Goal: Task Accomplishment & Management: Complete application form

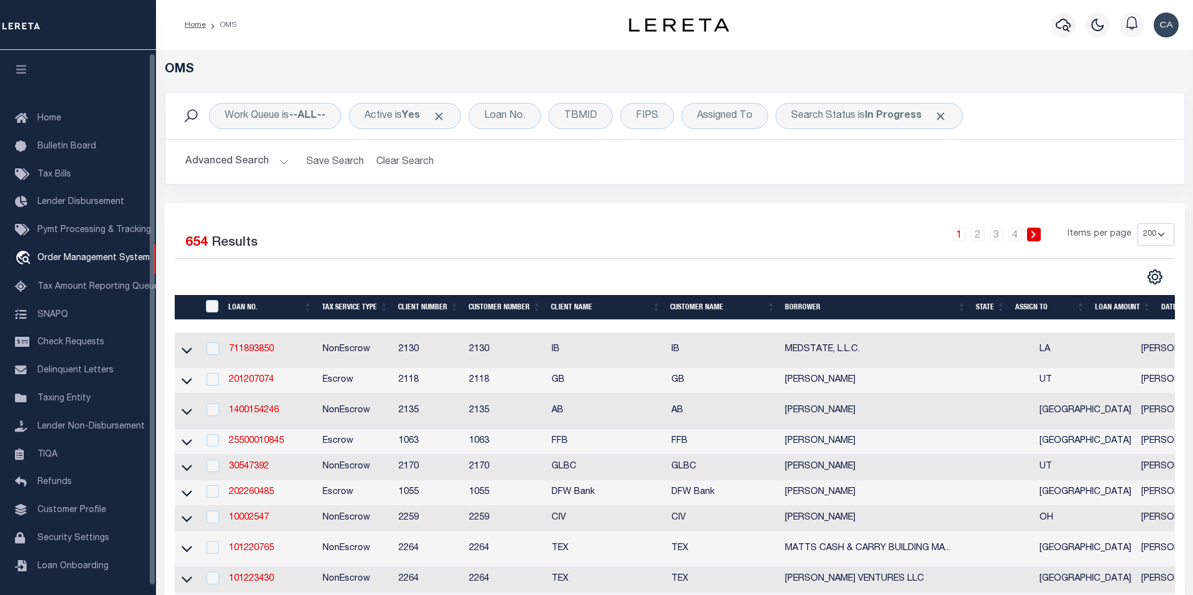
select select "200"
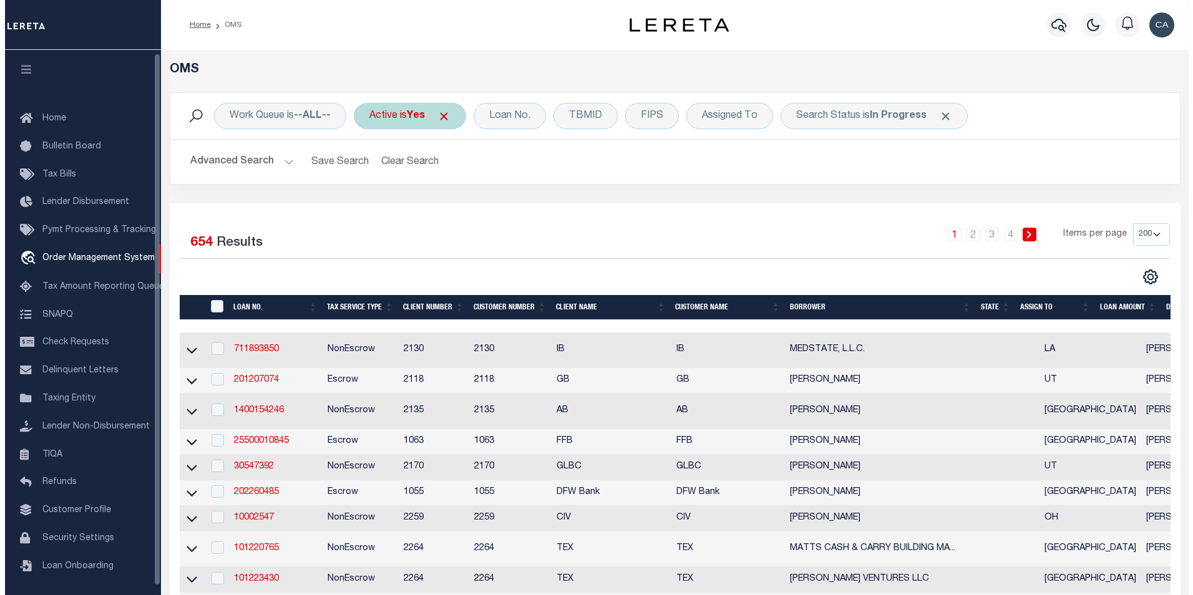
scroll to position [3, 0]
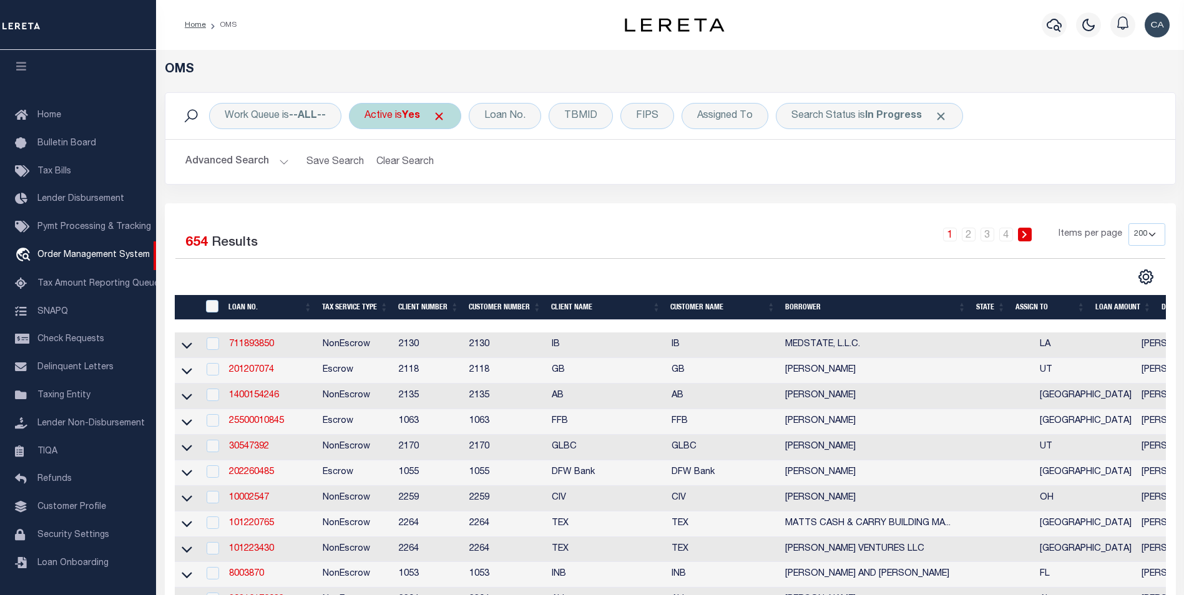
click at [441, 115] on span "Click to Remove" at bounding box center [438, 116] width 13 height 13
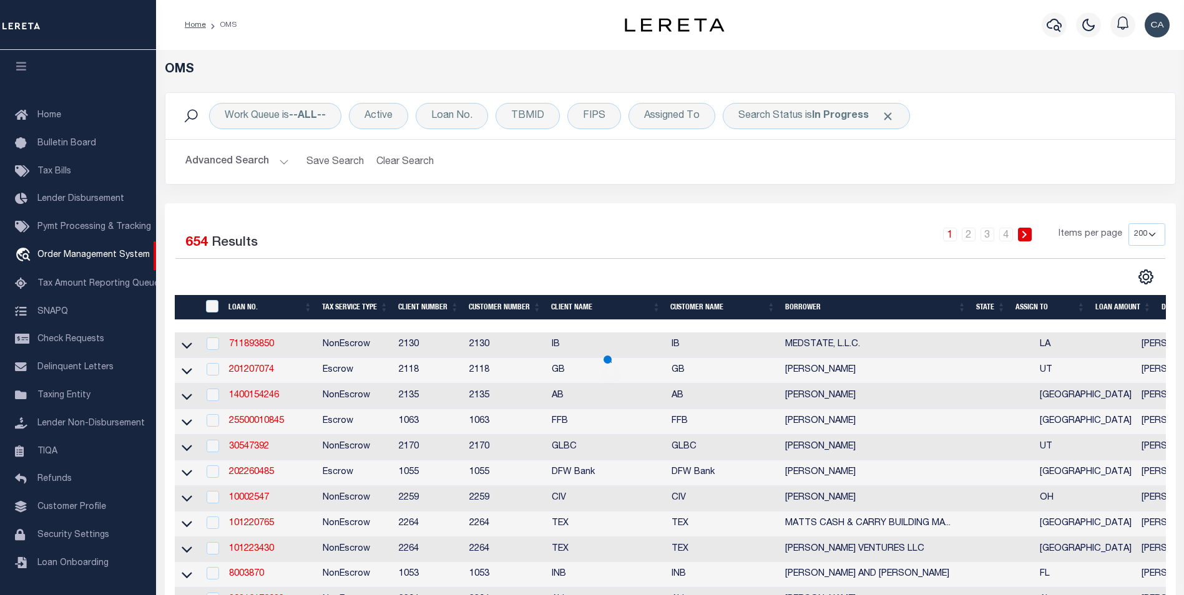
click at [886, 118] on span "Click to Remove" at bounding box center [887, 116] width 13 height 13
click at [265, 348] on link "711893850" at bounding box center [251, 344] width 45 height 9
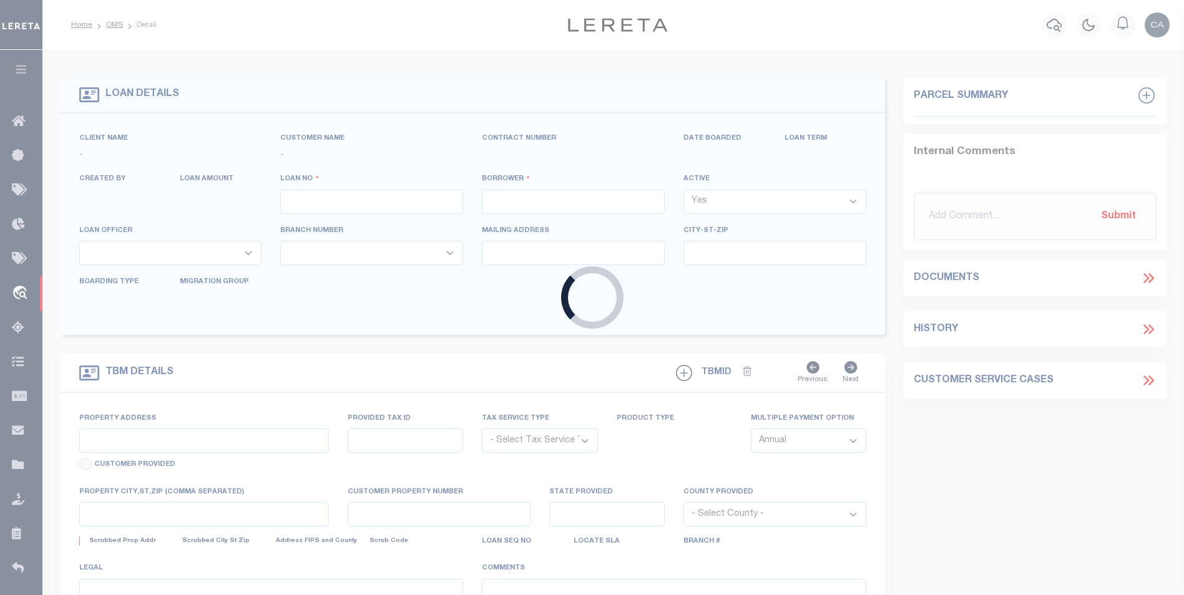
type input "711893850"
type input "MEDSTATE, L.L.C."
select select
type input "[STREET_ADDRESS][PERSON_NAME] AND 2-X"
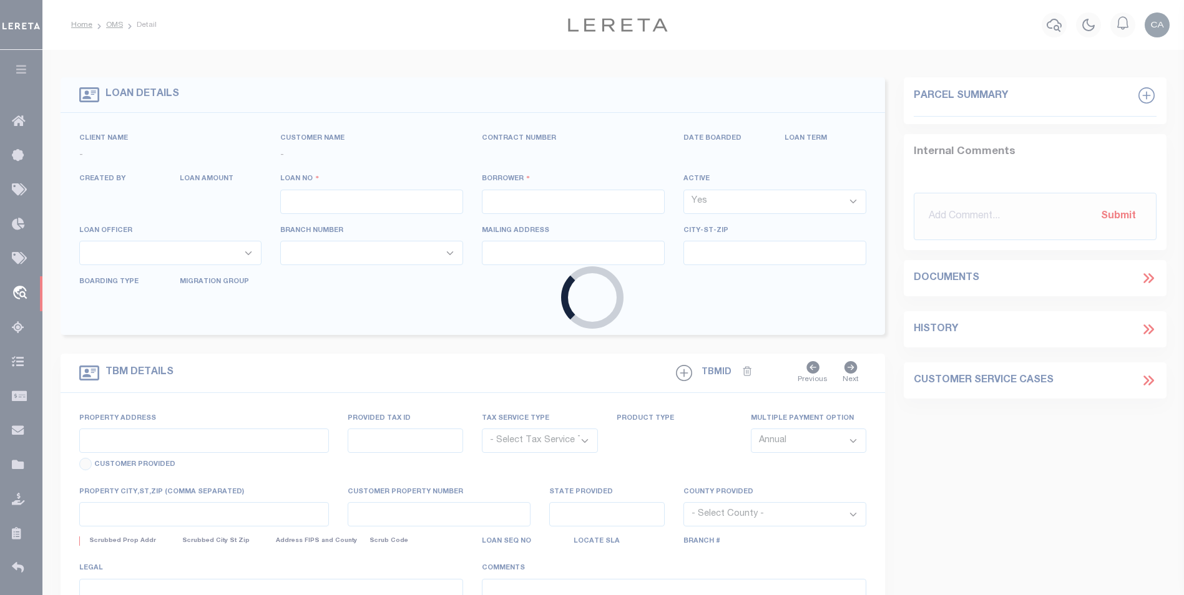
type input "[PERSON_NAME] LA 70433"
select select "NonEscrow"
select select "4950"
select select "2464"
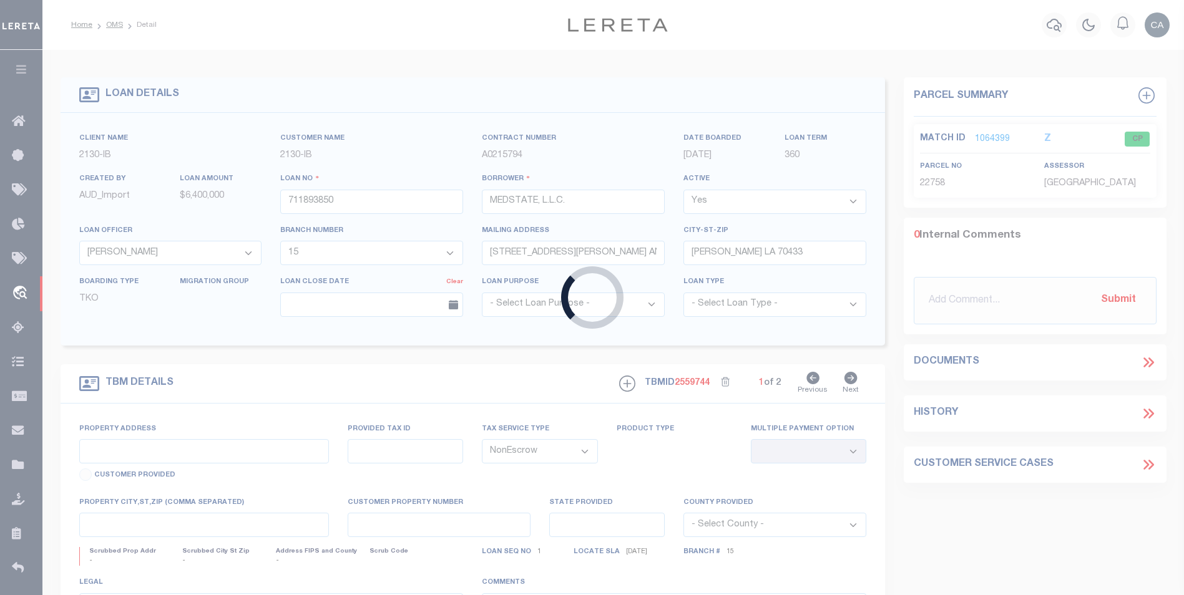
type input "[STREET_ADDRESS][PERSON_NAME] AND 2-X"
type input "1068111276"
select select
type input "[PERSON_NAME] LA 70433"
type input "Eastern"
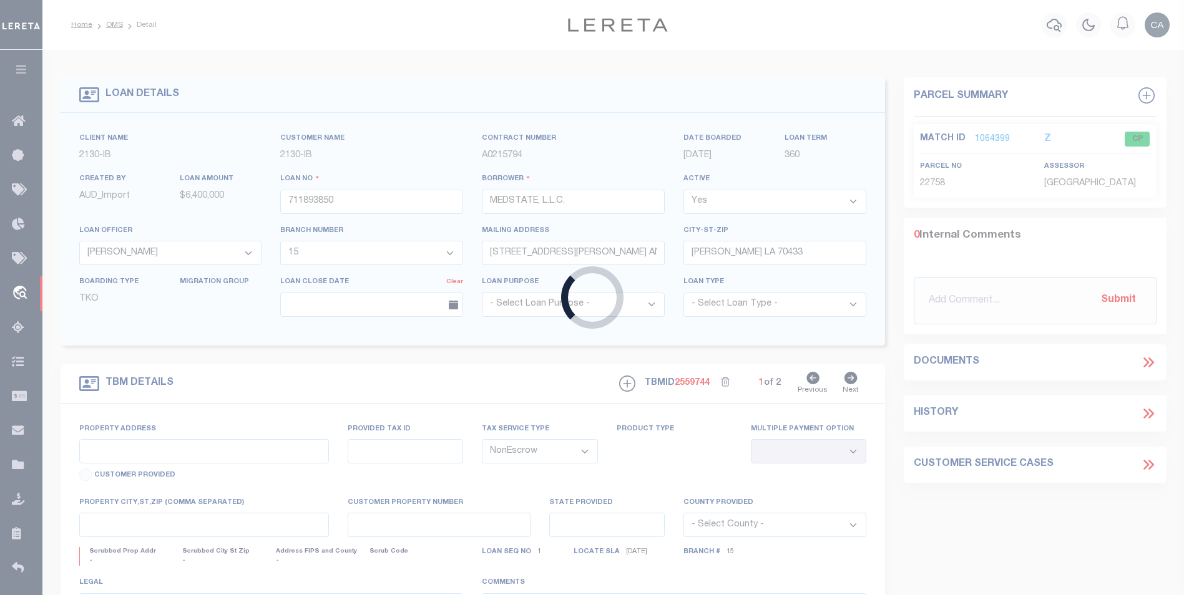
type input "LA"
type input "test-09-02-2025"
type input "[PERSON_NAME] Contrerses"
select select
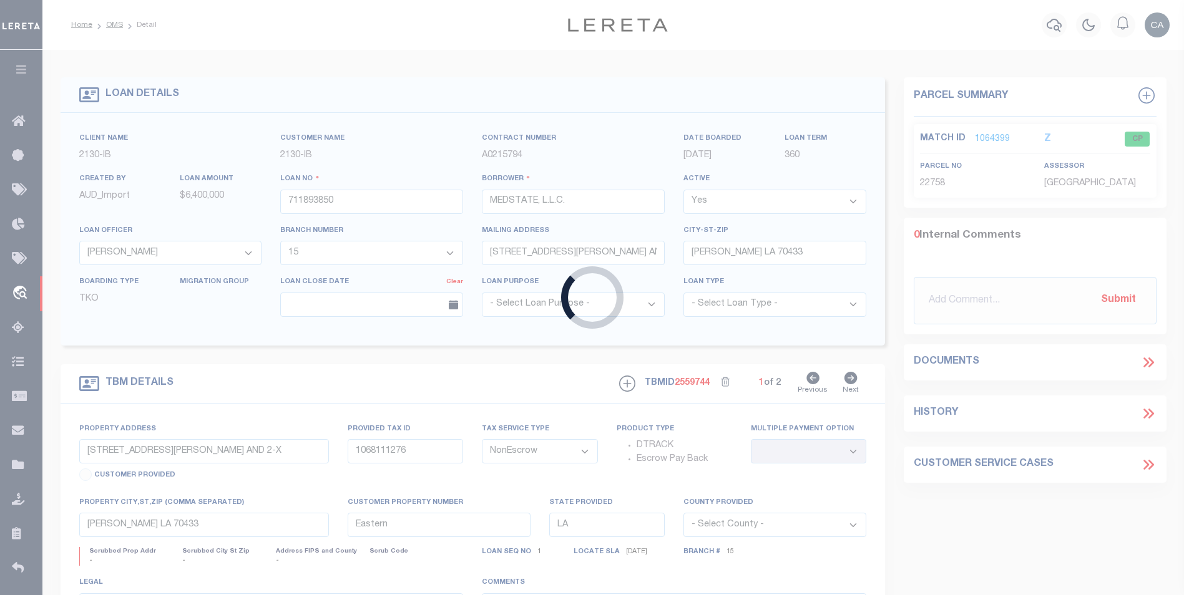
type input "[STREET_ADDRESS][US_STATE]"
type input "KENNER LA 70065-3426"
type input "[DATE]"
select select "10"
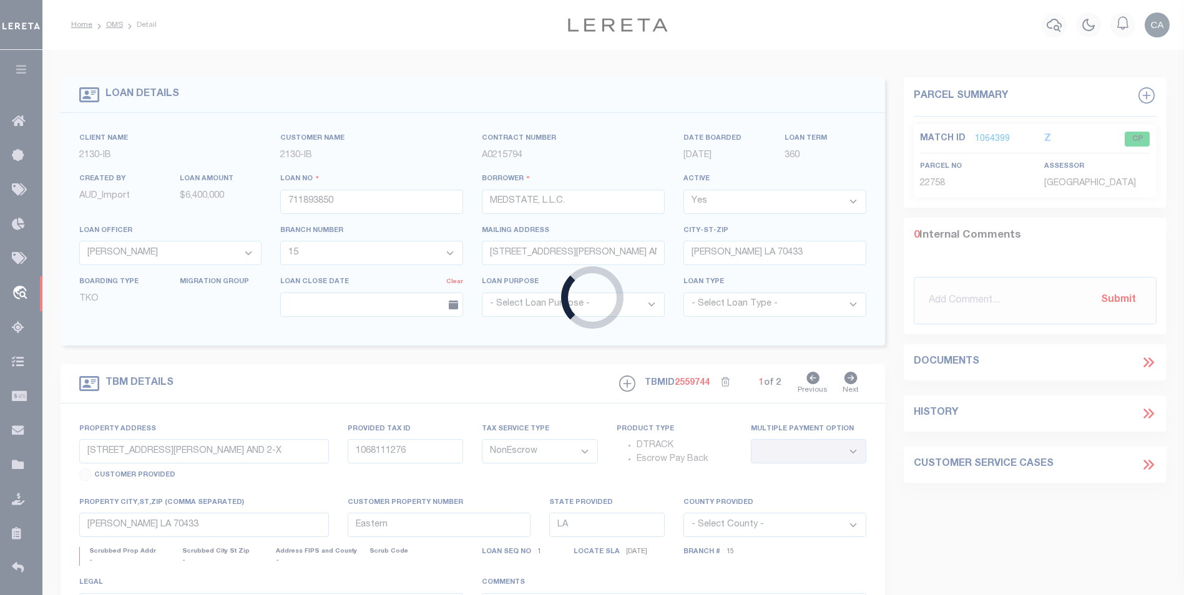
select select "Escrow"
type input "[STREET_ADDRESS][US_STATE]"
type input "1302"
select select
type input "KENNER LA 70065-3426"
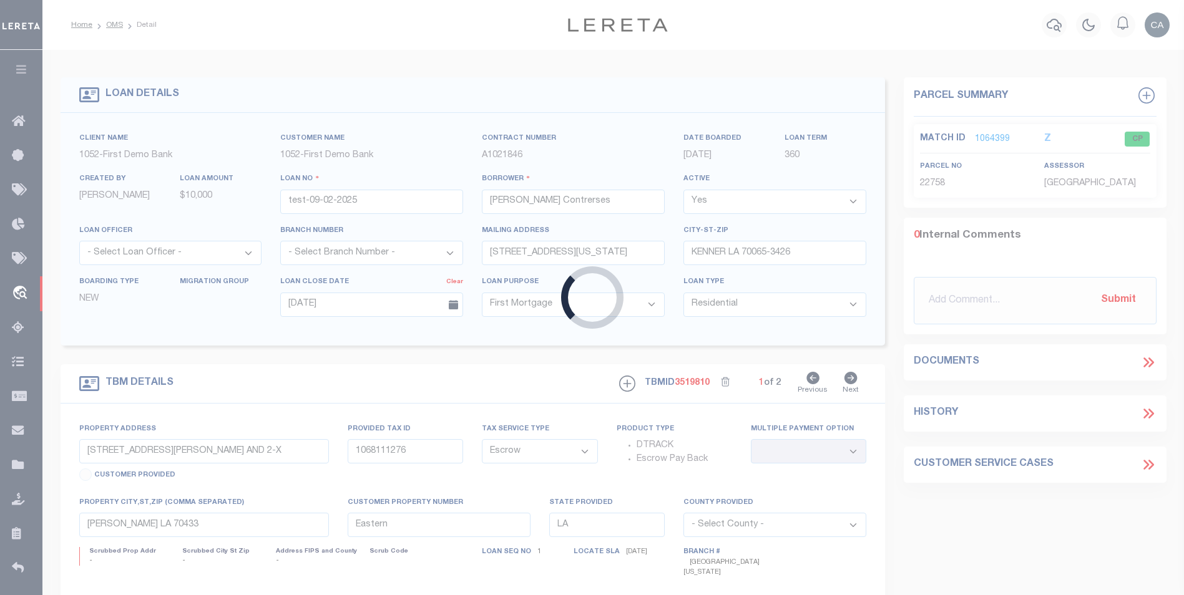
type input "QA-CNUMBER-102134"
select select "212"
select select "89"
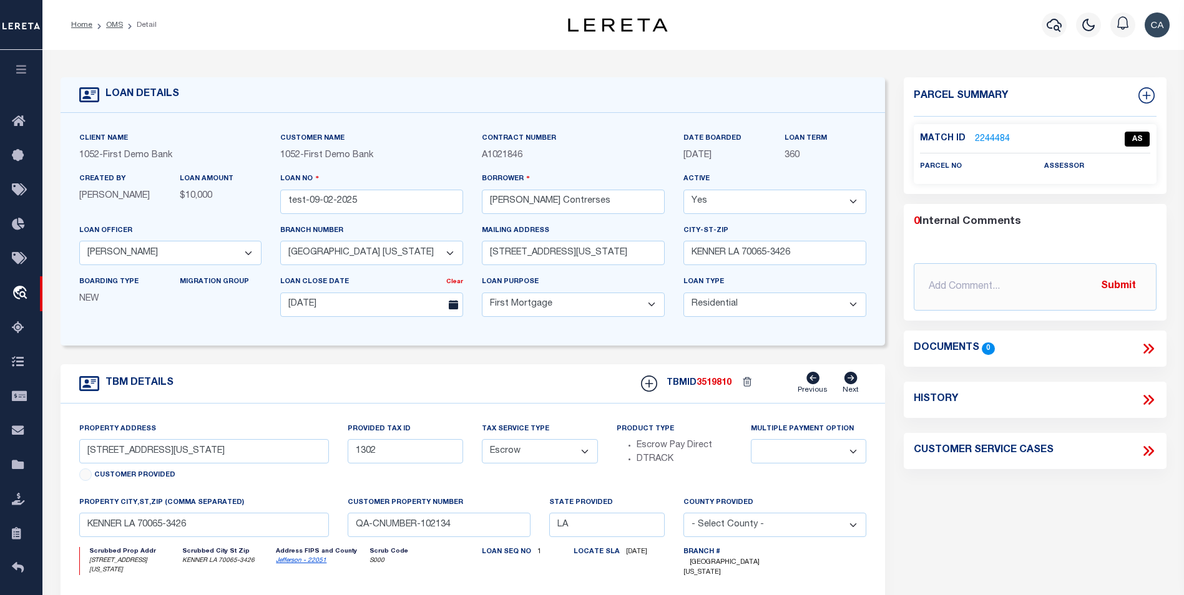
click at [870, 494] on div "Multiple Payment Option" at bounding box center [808, 459] width 134 height 74
click at [1149, 453] on icon at bounding box center [1148, 451] width 16 height 16
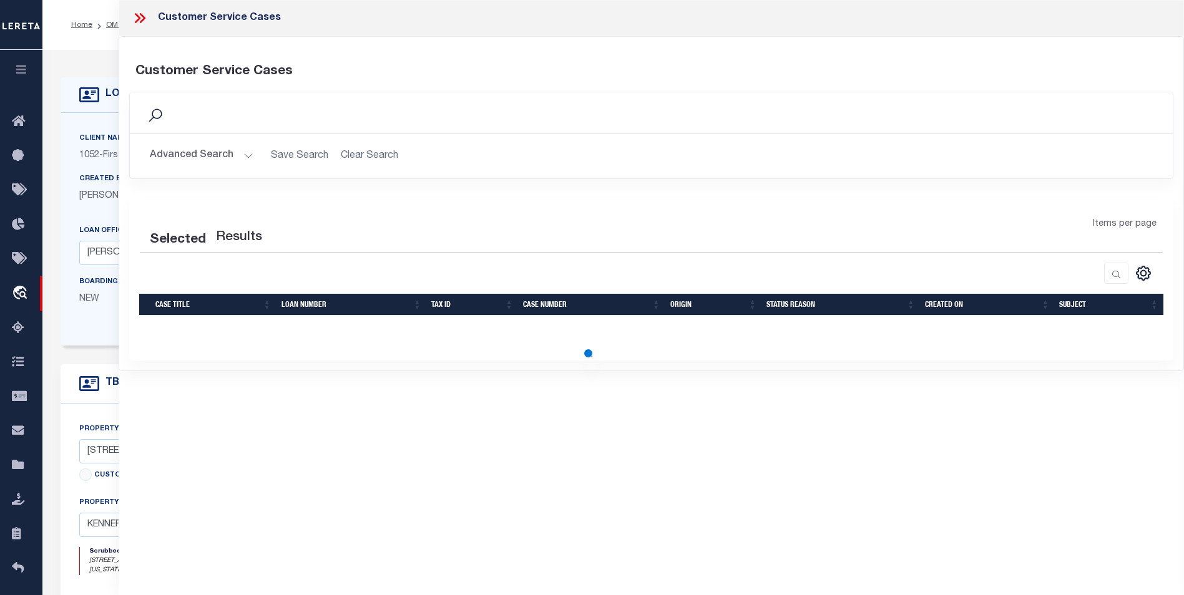
select select "50"
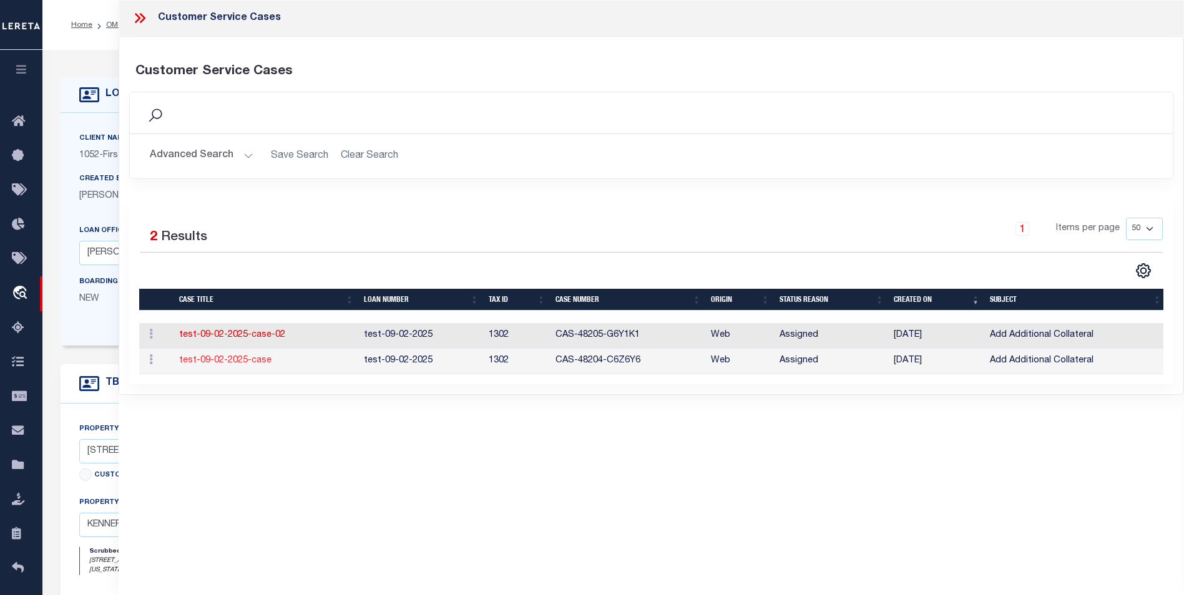
click at [238, 357] on link "test-09-02-2025-case" at bounding box center [225, 360] width 92 height 9
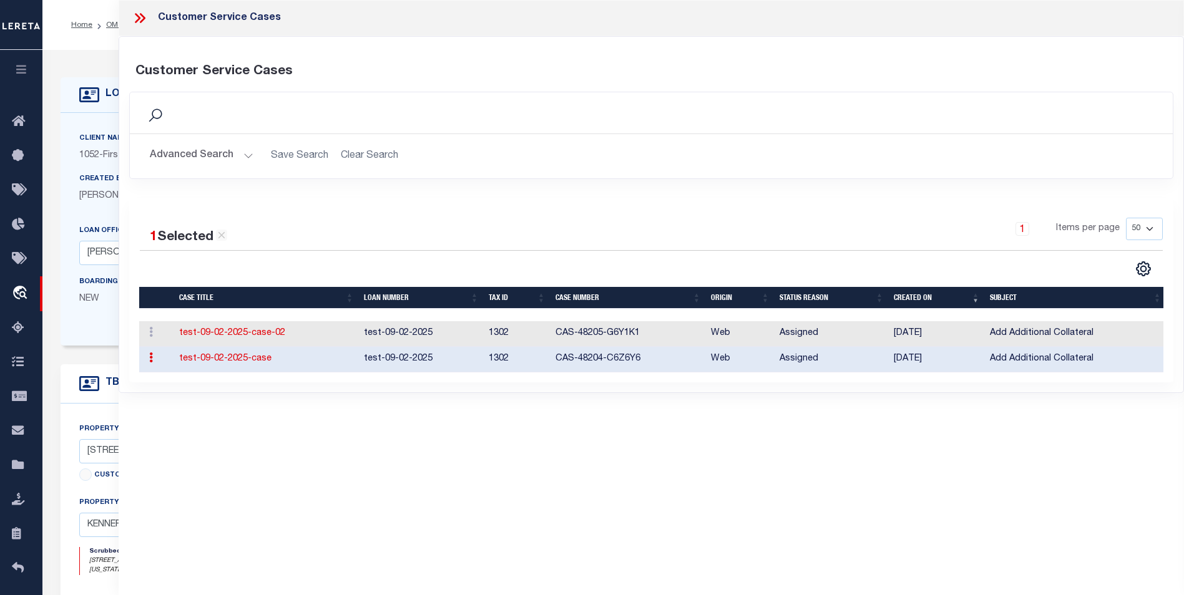
click at [245, 360] on link "test-09-02-2025-case" at bounding box center [225, 358] width 92 height 9
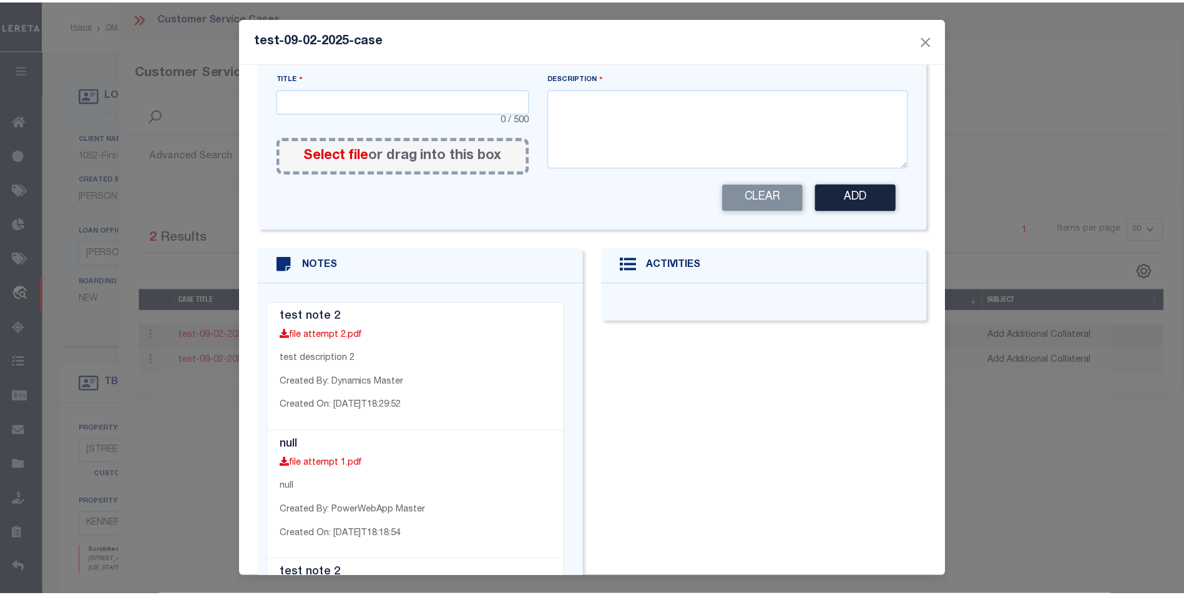
scroll to position [308, 0]
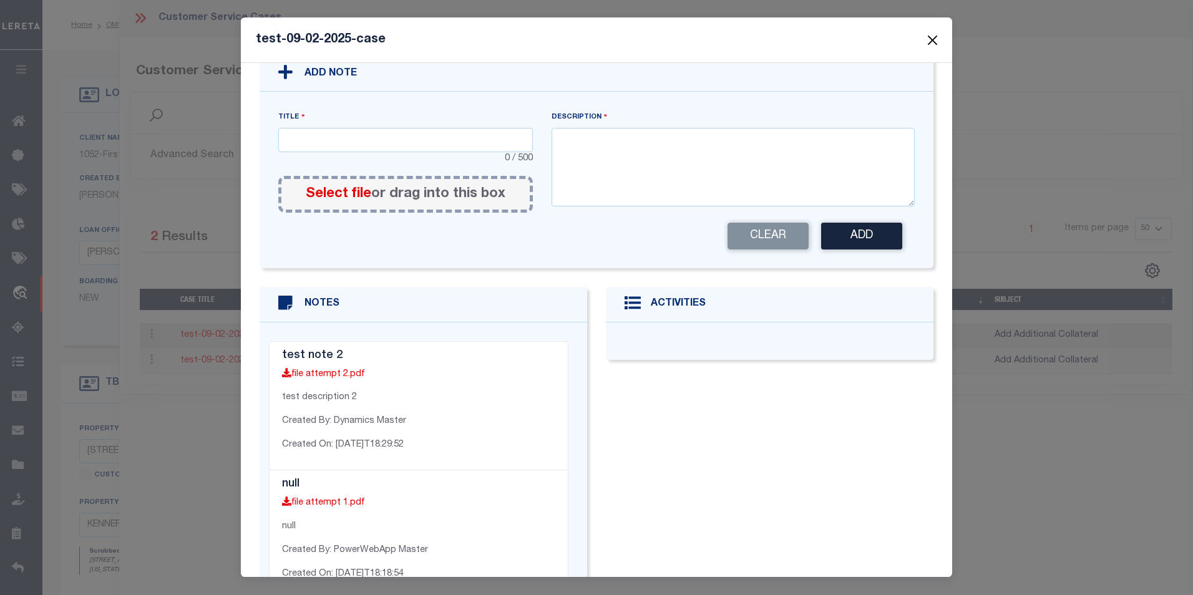
click at [936, 39] on button "Close" at bounding box center [933, 40] width 16 height 16
